Goal: Task Accomplishment & Management: Manage account settings

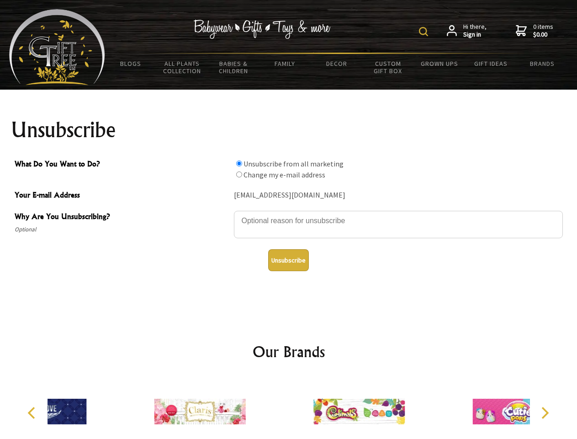
click at [425, 32] on img at bounding box center [423, 31] width 9 height 9
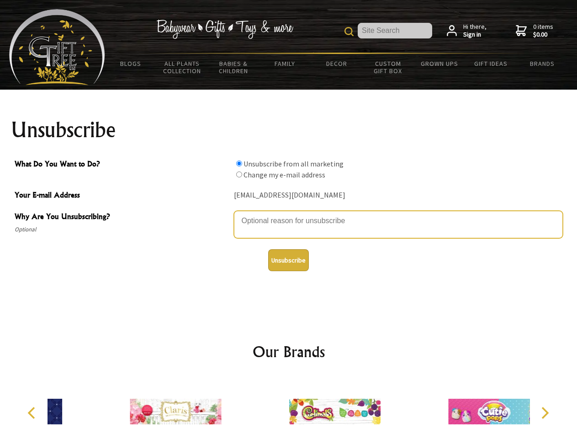
click at [289, 214] on textarea "Why Are You Unsubscribing?" at bounding box center [398, 224] width 329 height 27
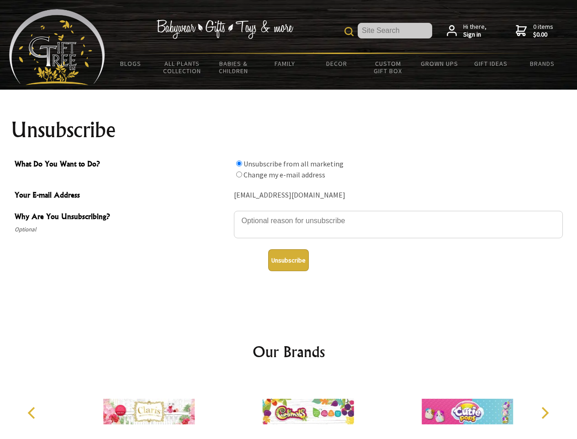
click at [239, 163] on input "What Do You Want to Do?" at bounding box center [239, 163] width 6 height 6
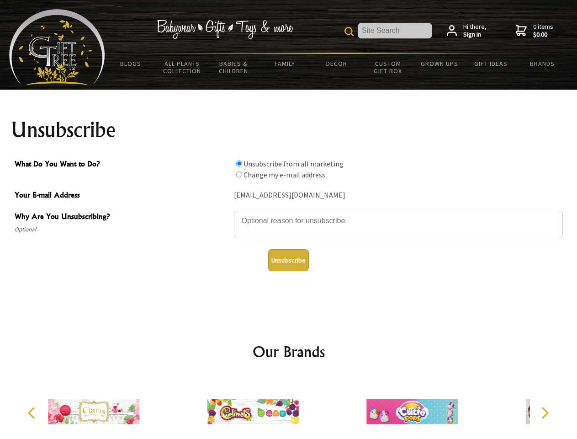
click at [239, 174] on input "What Do You Want to Do?" at bounding box center [239, 174] width 6 height 6
radio input "true"
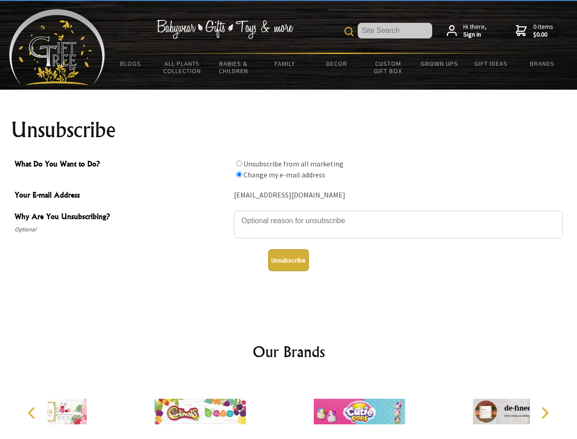
click at [288, 260] on button "Unsubscribe" at bounding box center [288, 260] width 41 height 22
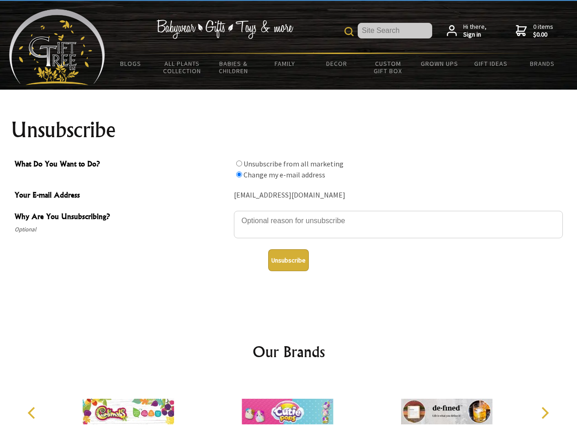
click at [289, 408] on img at bounding box center [287, 411] width 91 height 69
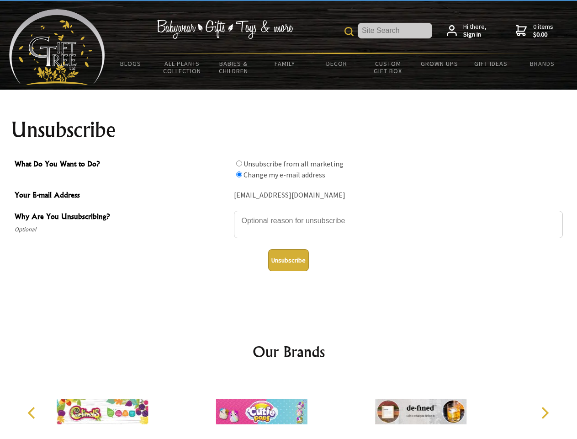
click at [33, 413] on icon "Previous" at bounding box center [32, 413] width 12 height 12
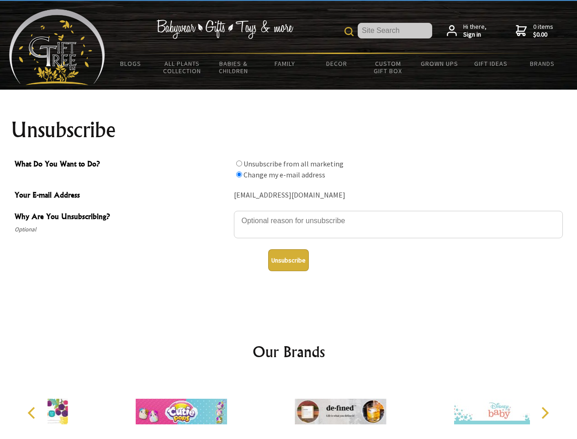
click at [545, 413] on icon "Next" at bounding box center [544, 413] width 12 height 12
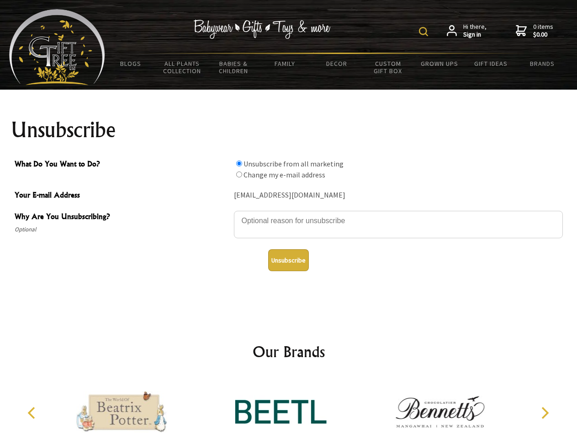
click at [425, 32] on img at bounding box center [423, 31] width 9 height 9
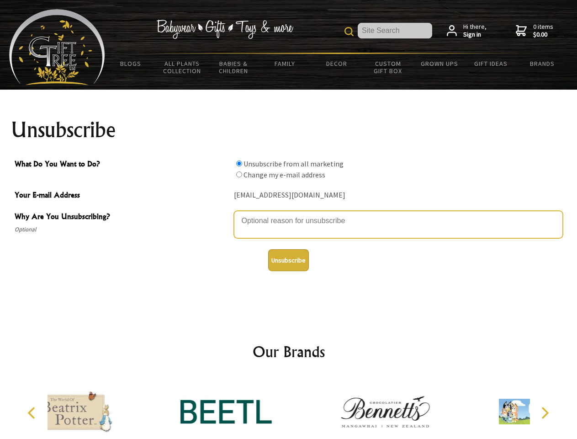
click at [289, 214] on textarea "Why Are You Unsubscribing?" at bounding box center [398, 224] width 329 height 27
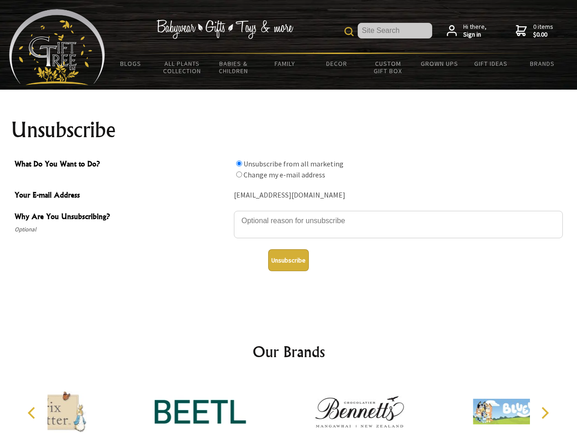
click at [239, 163] on input "What Do You Want to Do?" at bounding box center [239, 163] width 6 height 6
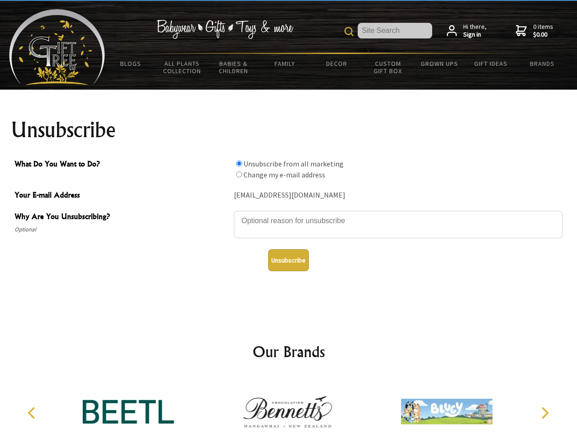
click at [239, 174] on input "What Do You Want to Do?" at bounding box center [239, 174] width 6 height 6
radio input "true"
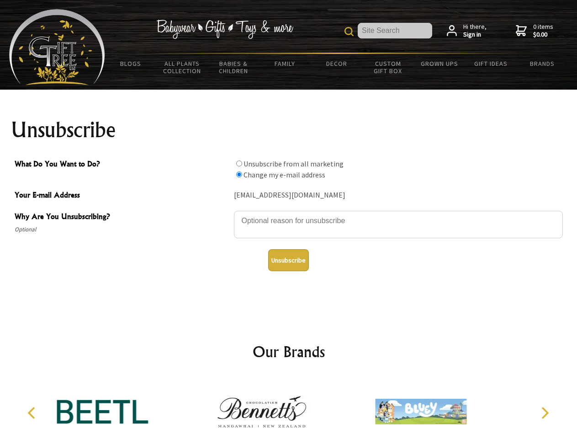
click at [288, 260] on button "Unsubscribe" at bounding box center [288, 260] width 41 height 22
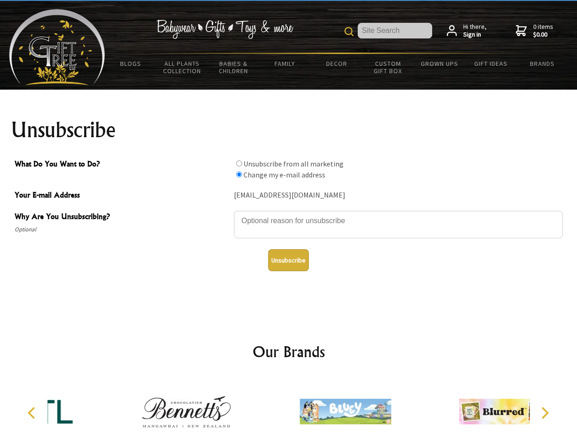
click at [33, 413] on icon "Previous" at bounding box center [32, 413] width 12 height 12
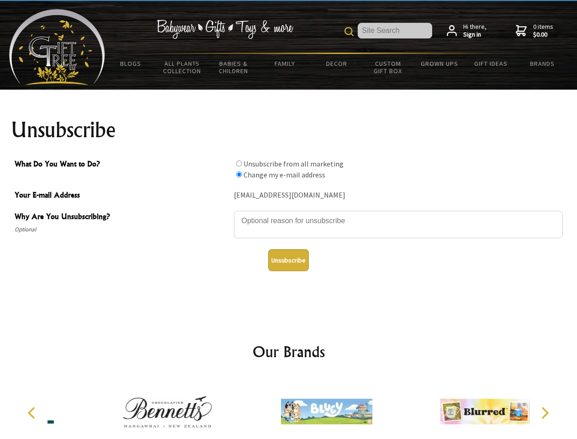
click at [545, 413] on icon "Next" at bounding box center [544, 413] width 12 height 12
